Goal: Task Accomplishment & Management: Manage account settings

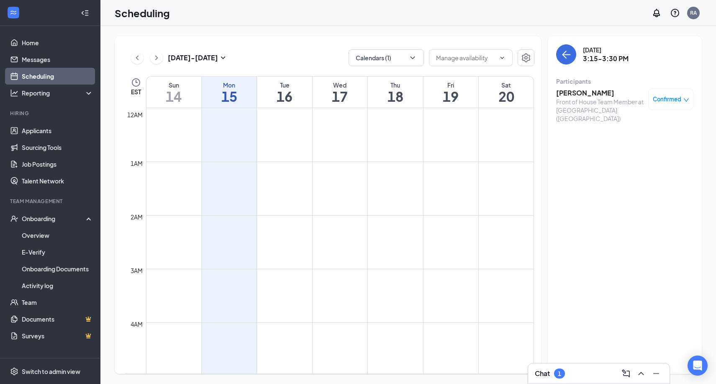
scroll to position [751, 0]
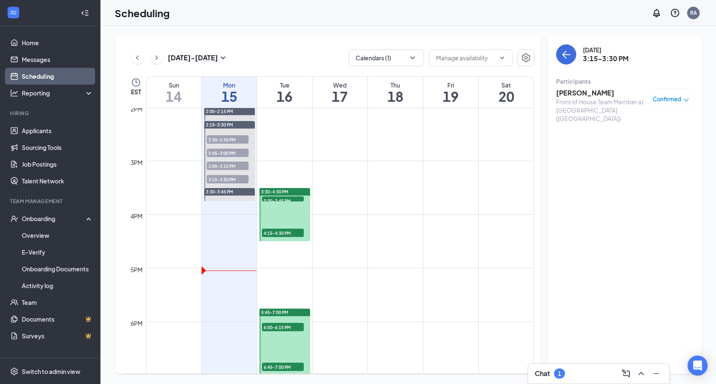
click at [290, 199] on span "3:30-3:45 PM" at bounding box center [283, 200] width 42 height 8
click at [283, 241] on td at bounding box center [340, 247] width 388 height 13
click at [282, 233] on span "4:15-4:30 PM" at bounding box center [283, 233] width 42 height 8
click at [278, 326] on span "6:00-6:15 PM" at bounding box center [283, 327] width 42 height 8
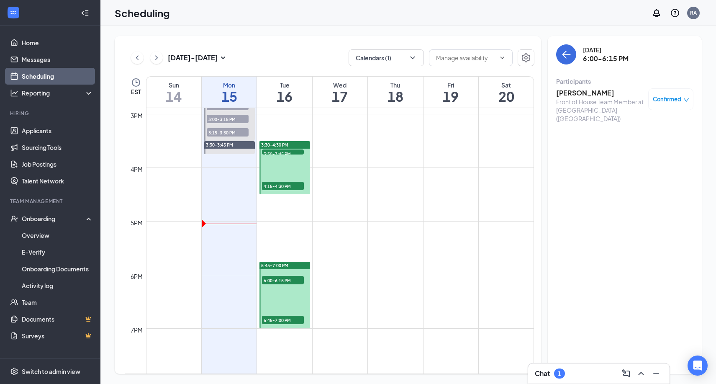
scroll to position [803, 0]
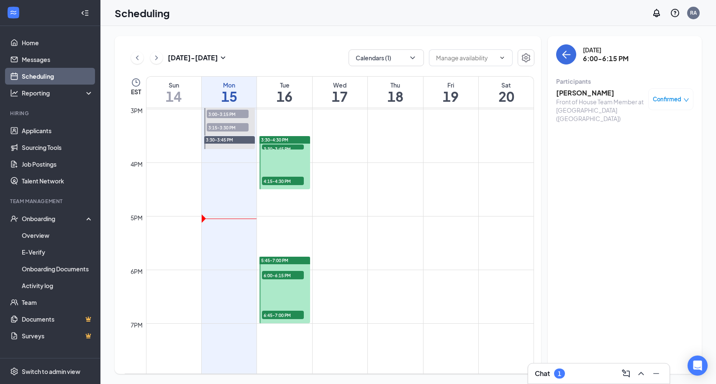
click at [283, 315] on span "6:45-7:00 PM" at bounding box center [283, 315] width 42 height 8
click at [293, 276] on span "6:00-6:15 PM" at bounding box center [283, 275] width 42 height 8
click at [581, 98] on div "Front of House Team Member at [GEOGRAPHIC_DATA] ([GEOGRAPHIC_DATA])" at bounding box center [600, 110] width 88 height 25
click at [587, 92] on h3 "[PERSON_NAME]" at bounding box center [600, 92] width 88 height 9
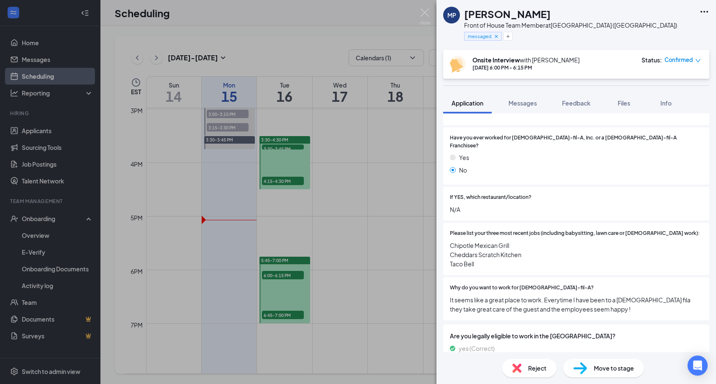
scroll to position [269, 0]
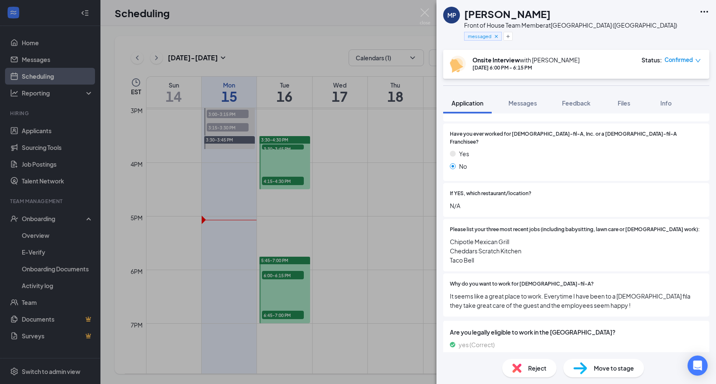
click at [407, 202] on div "MP [PERSON_NAME] Front of House Team Member at [GEOGRAPHIC_DATA] ([GEOGRAPHIC_D…" at bounding box center [358, 192] width 716 height 384
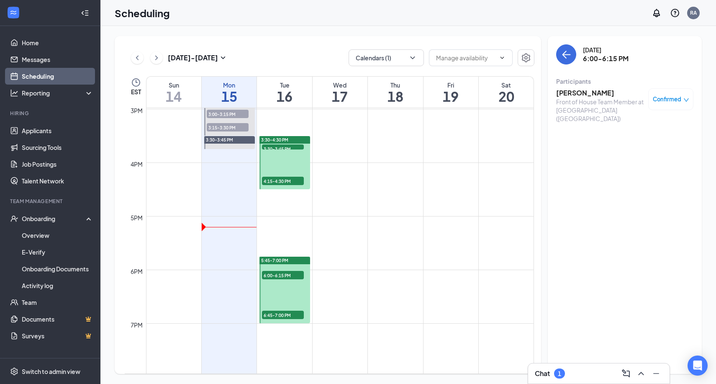
click at [292, 149] on span "3:30-3:45 PM" at bounding box center [283, 148] width 42 height 8
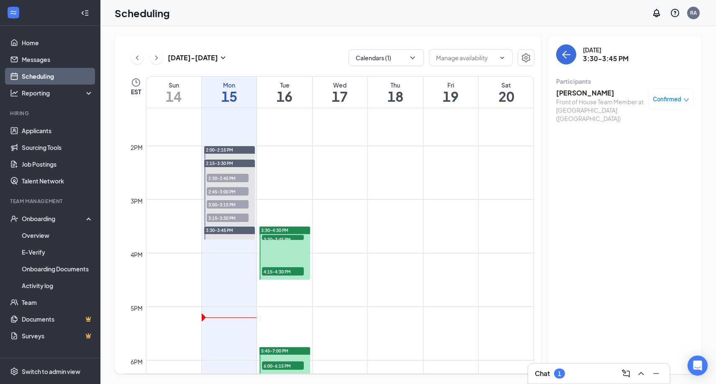
scroll to position [713, 0]
click at [44, 132] on link "Applicants" at bounding box center [58, 130] width 72 height 17
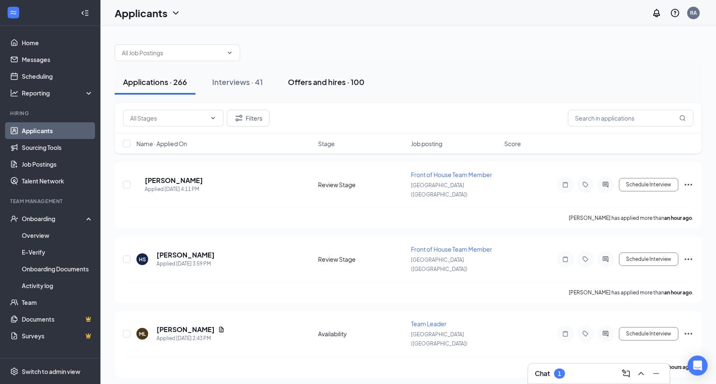
click at [321, 91] on button "Offers and hires · 100" at bounding box center [326, 81] width 93 height 25
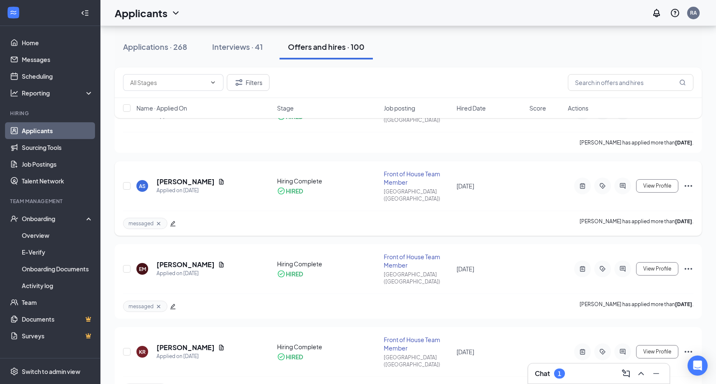
scroll to position [81, 0]
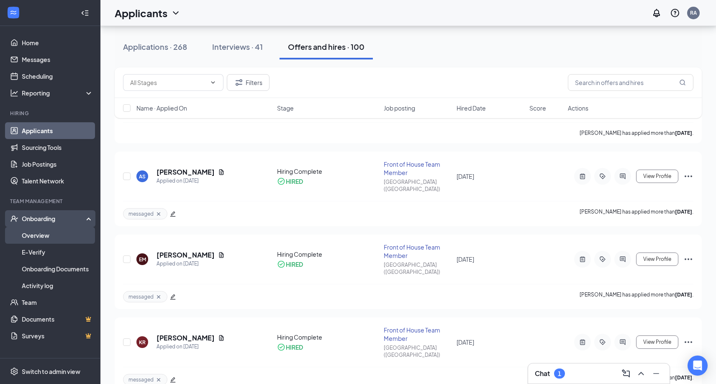
click at [66, 234] on link "Overview" at bounding box center [58, 235] width 72 height 17
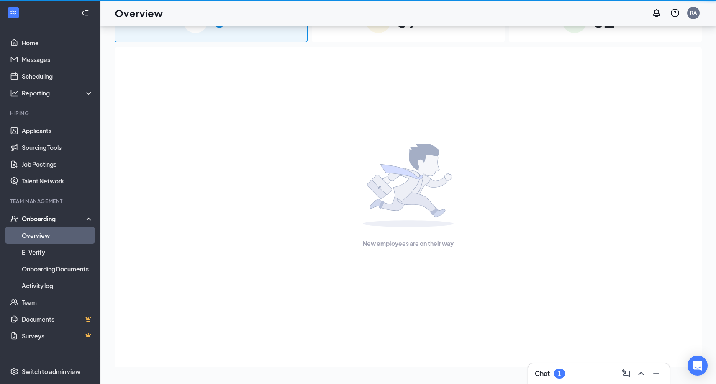
scroll to position [38, 0]
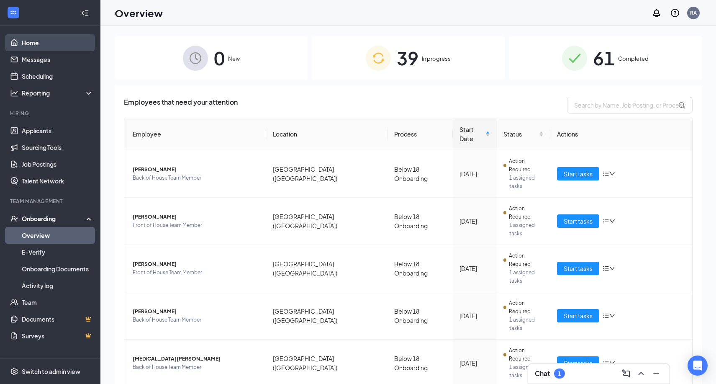
click at [33, 46] on link "Home" at bounding box center [58, 42] width 72 height 17
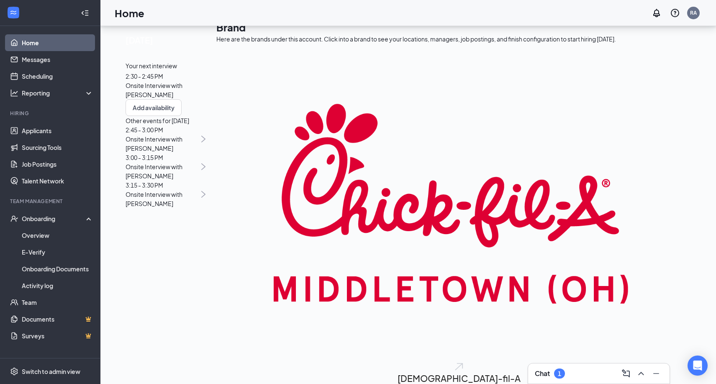
scroll to position [25, 0]
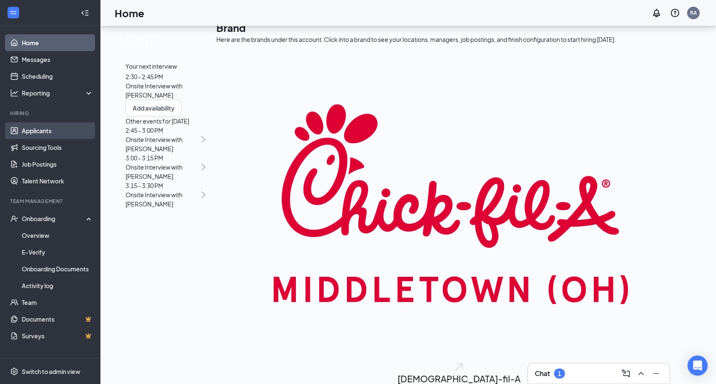
click at [44, 135] on link "Applicants" at bounding box center [58, 130] width 72 height 17
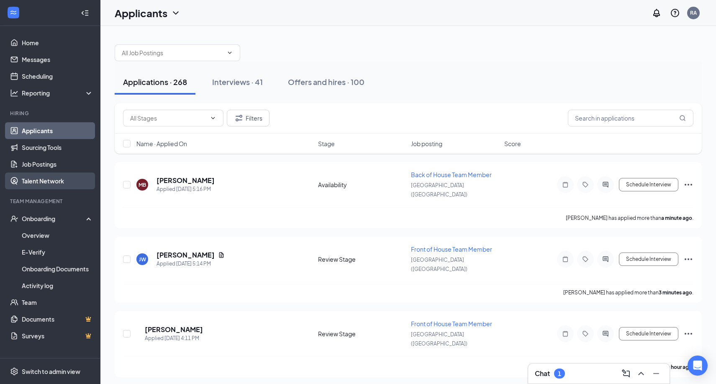
click at [26, 176] on link "Talent Network" at bounding box center [58, 180] width 72 height 17
